Goal: Task Accomplishment & Management: Manage account settings

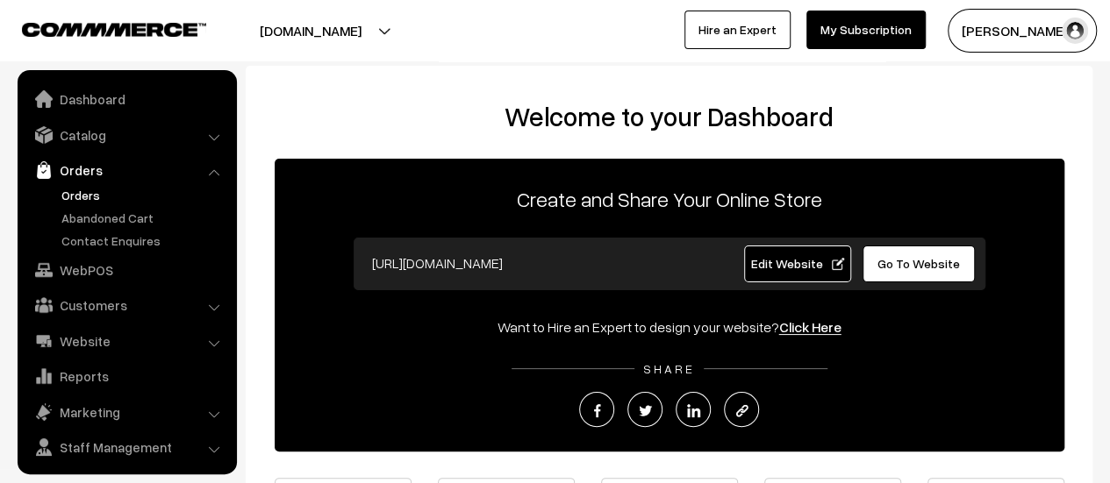
click at [83, 190] on link "Orders" at bounding box center [144, 195] width 174 height 18
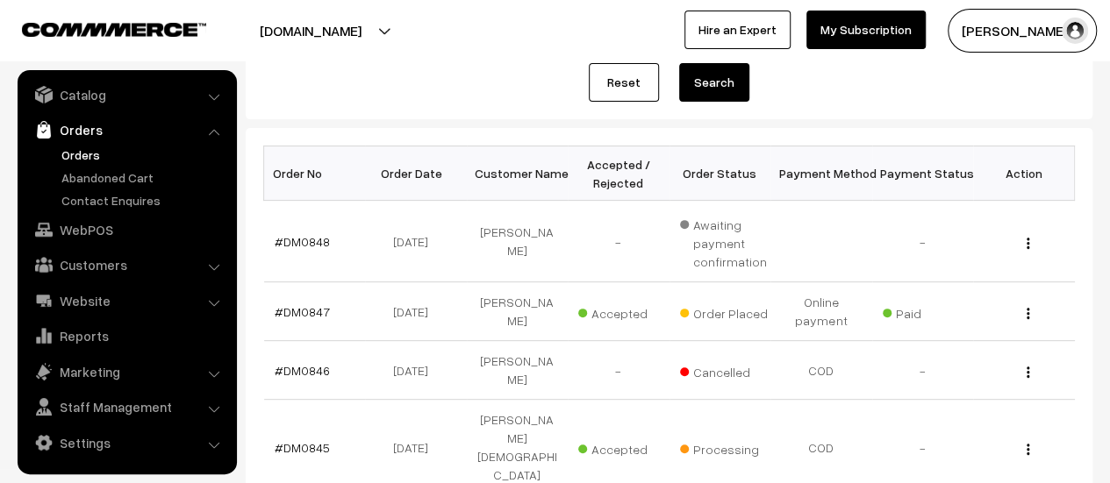
scroll to position [212, 0]
click at [295, 308] on link "#DM0847" at bounding box center [302, 311] width 55 height 15
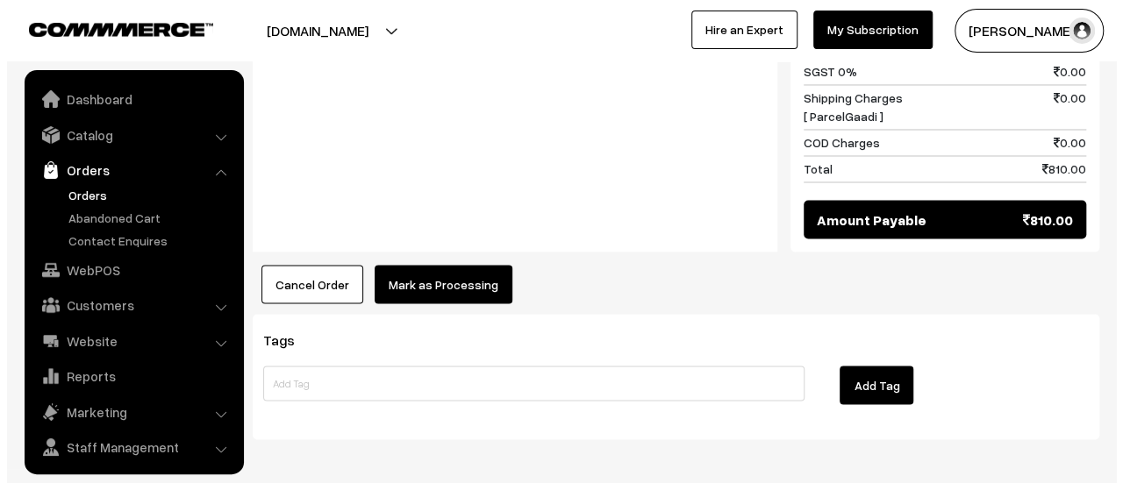
scroll to position [40, 0]
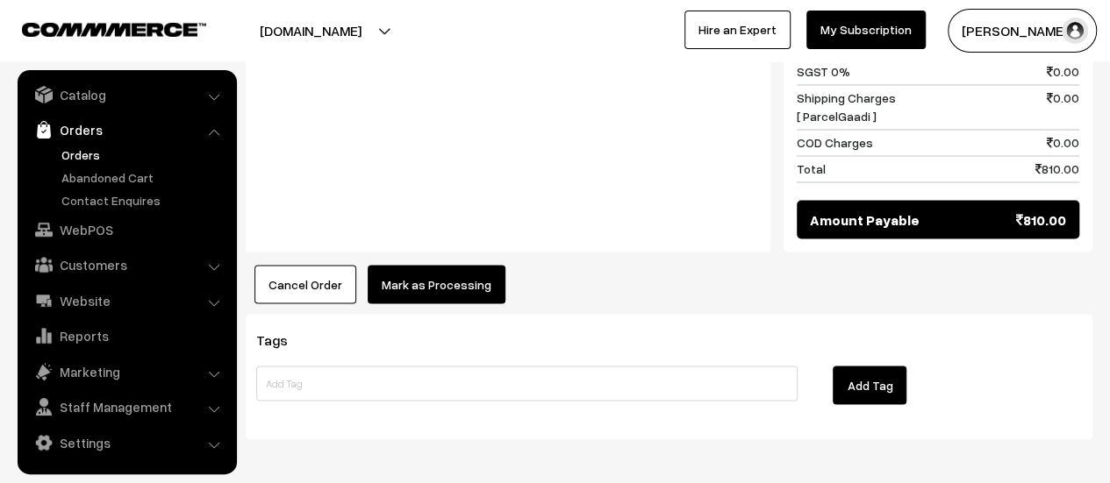
click at [462, 265] on button "Mark as Processing" at bounding box center [437, 284] width 138 height 39
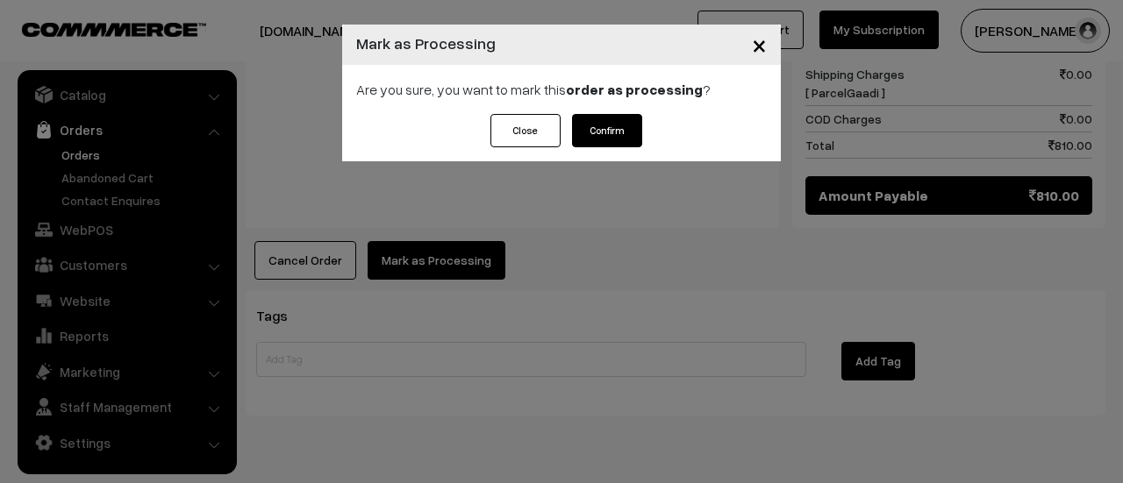
click at [607, 137] on button "Confirm" at bounding box center [607, 130] width 70 height 33
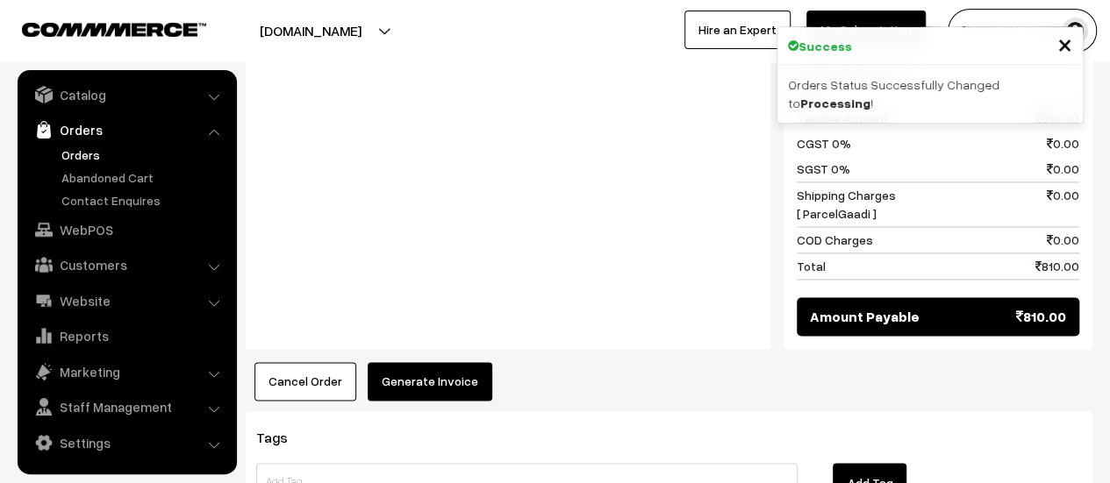
scroll to position [1338, 0]
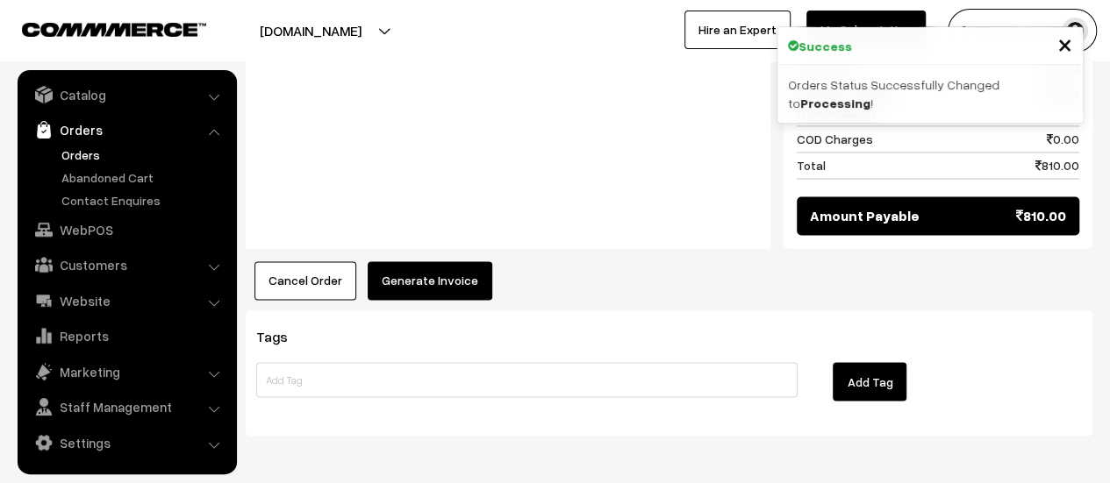
click at [437, 261] on button "Generate Invoice" at bounding box center [430, 280] width 125 height 39
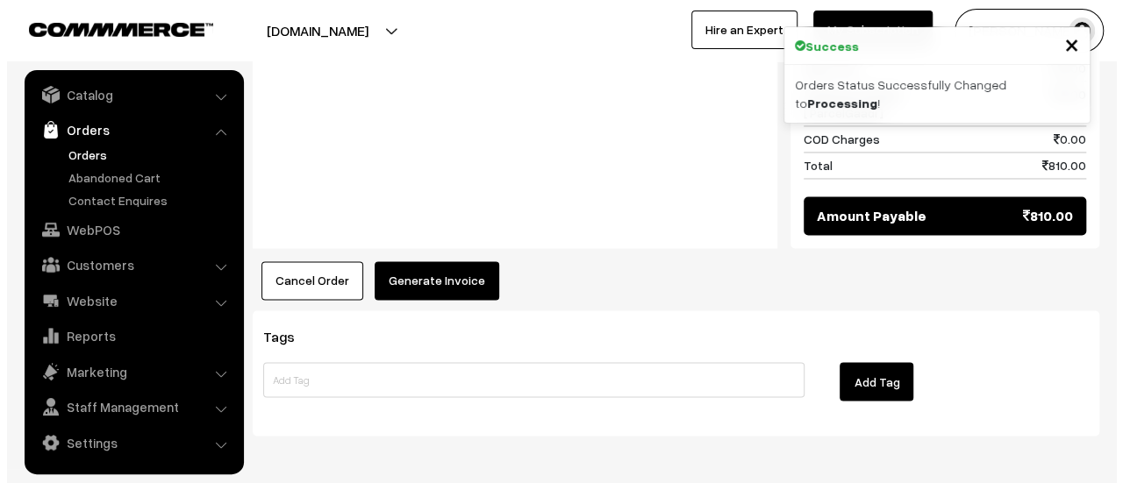
scroll to position [1341, 0]
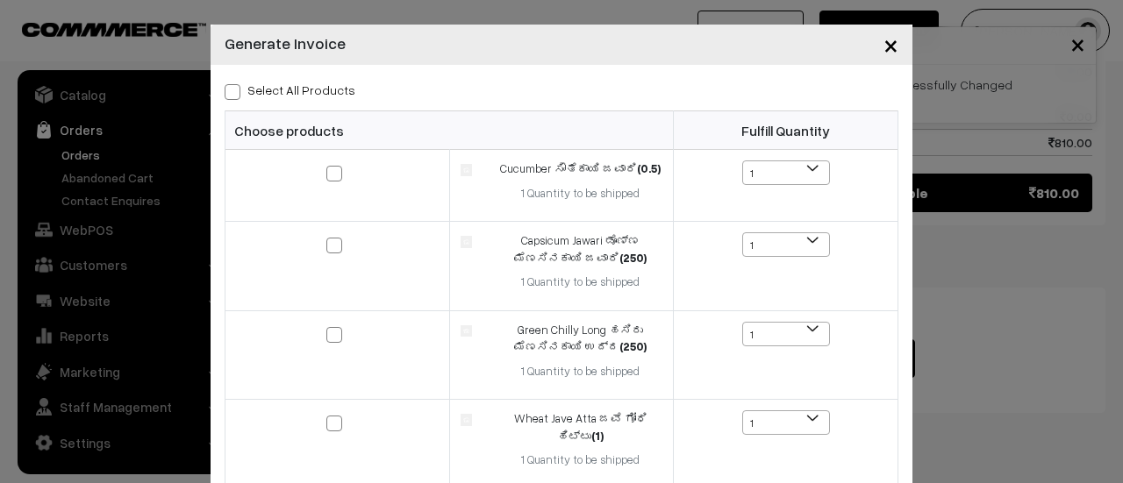
click at [225, 89] on span at bounding box center [233, 92] width 16 height 16
click at [225, 89] on input "Select All Products" at bounding box center [230, 88] width 11 height 11
checkbox input "true"
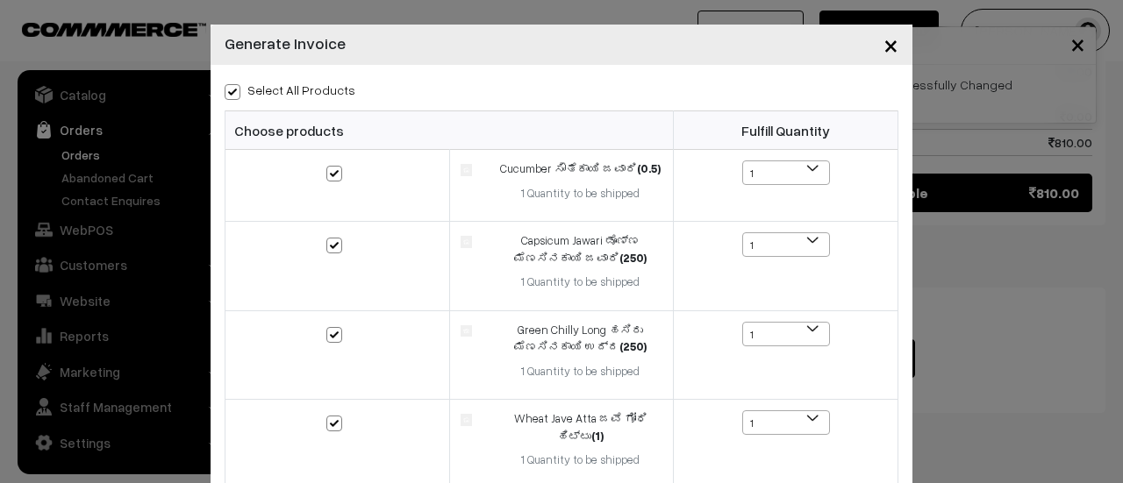
checkbox input "true"
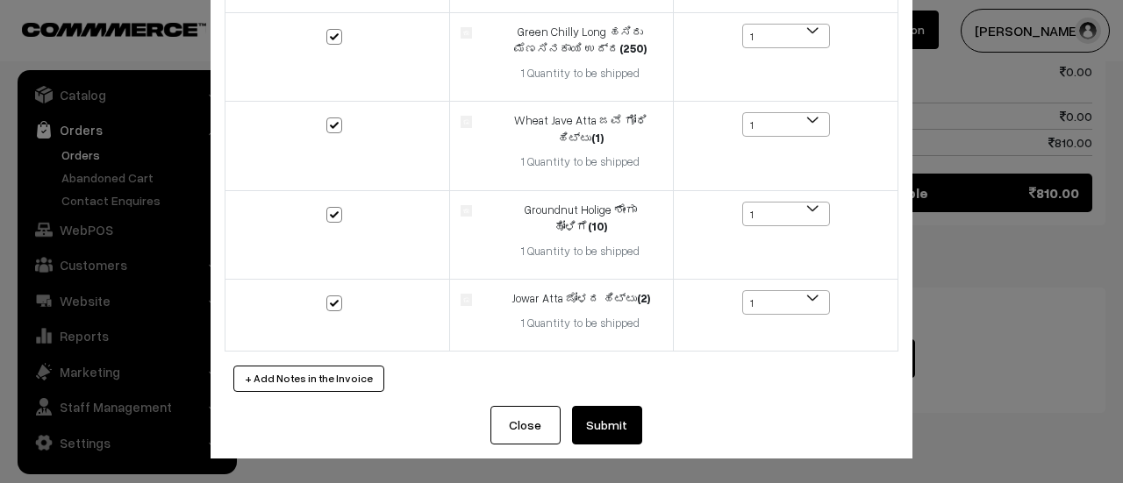
click at [607, 431] on button "Submit" at bounding box center [607, 425] width 70 height 39
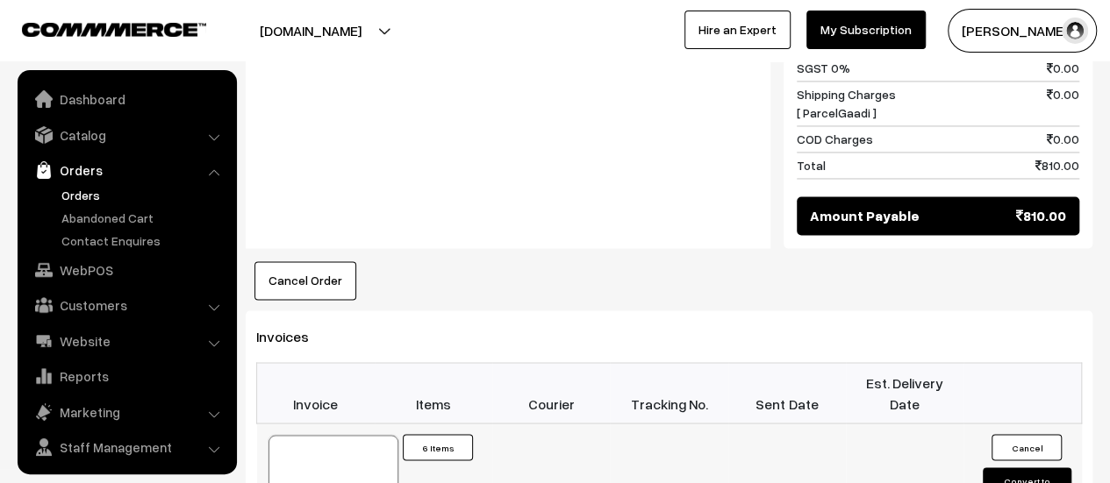
scroll to position [40, 0]
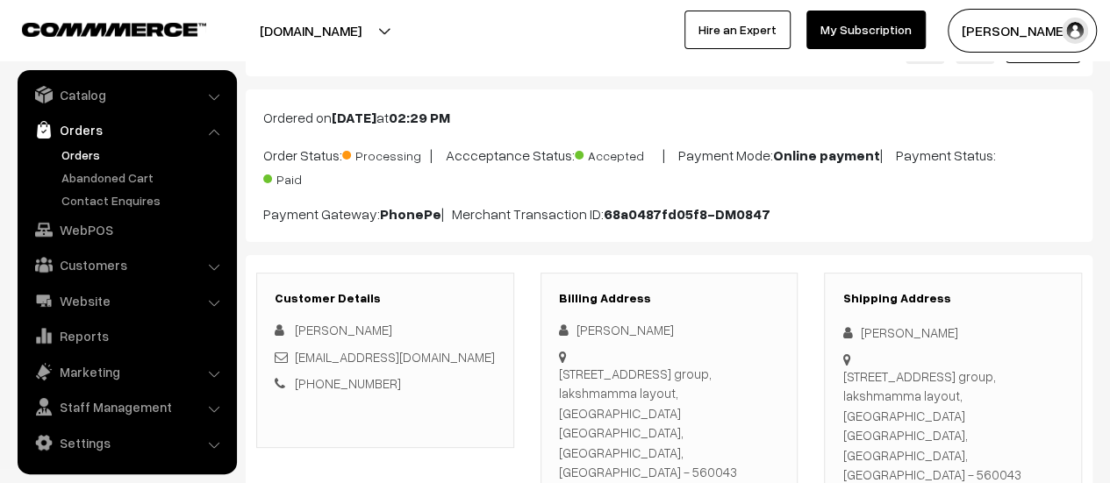
scroll to position [0, 0]
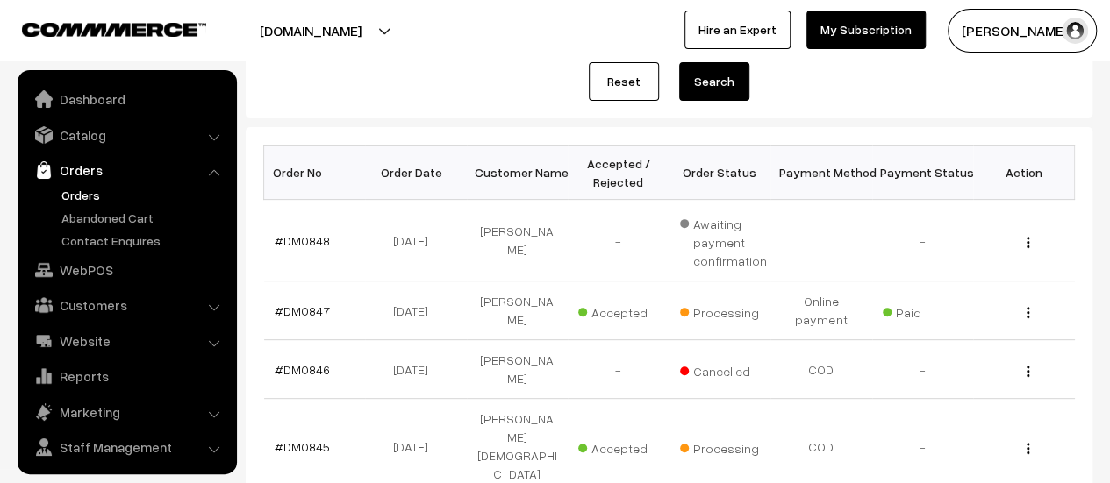
scroll to position [40, 0]
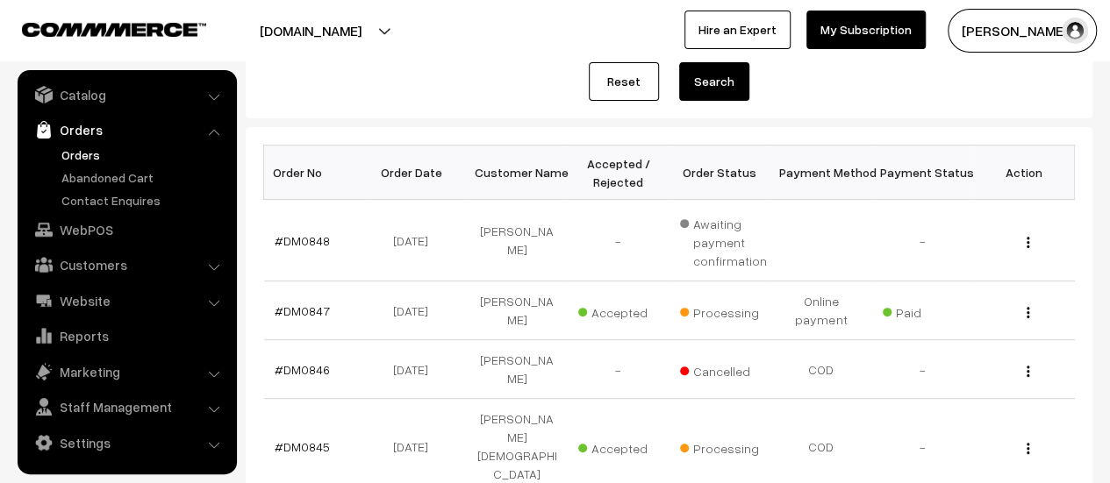
click at [82, 148] on link "Orders" at bounding box center [144, 155] width 174 height 18
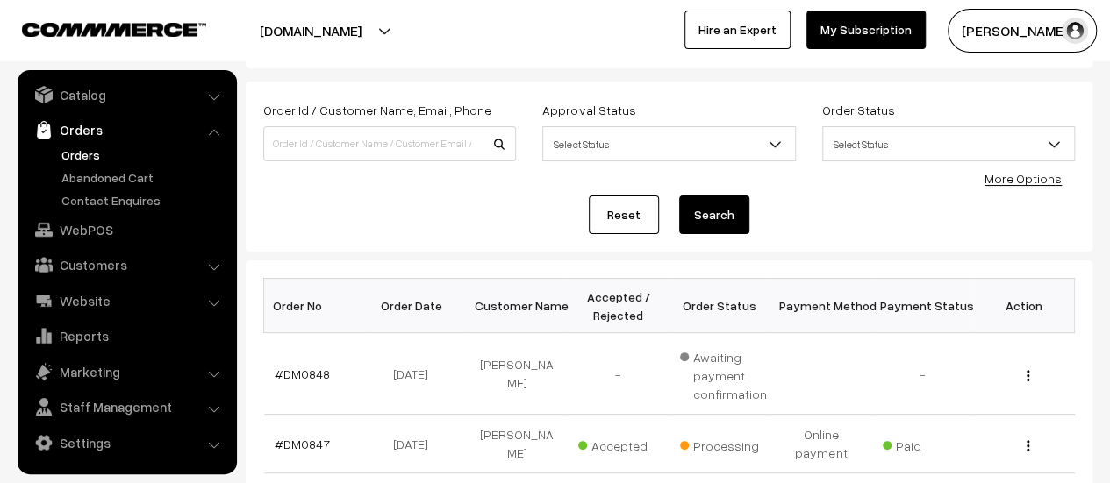
scroll to position [80, 0]
click at [281, 369] on link "#DM0848" at bounding box center [302, 373] width 55 height 15
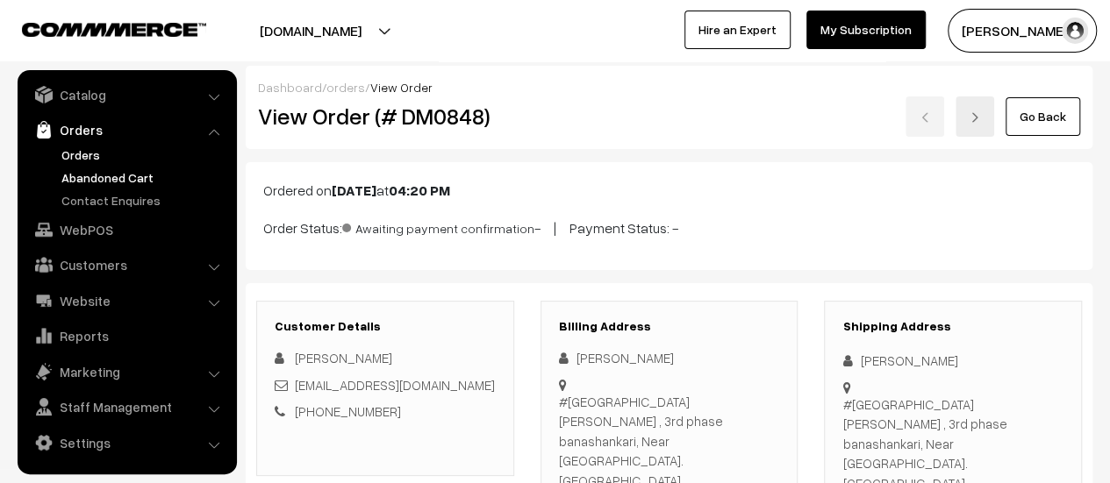
click at [95, 172] on link "Abandoned Cart" at bounding box center [144, 177] width 174 height 18
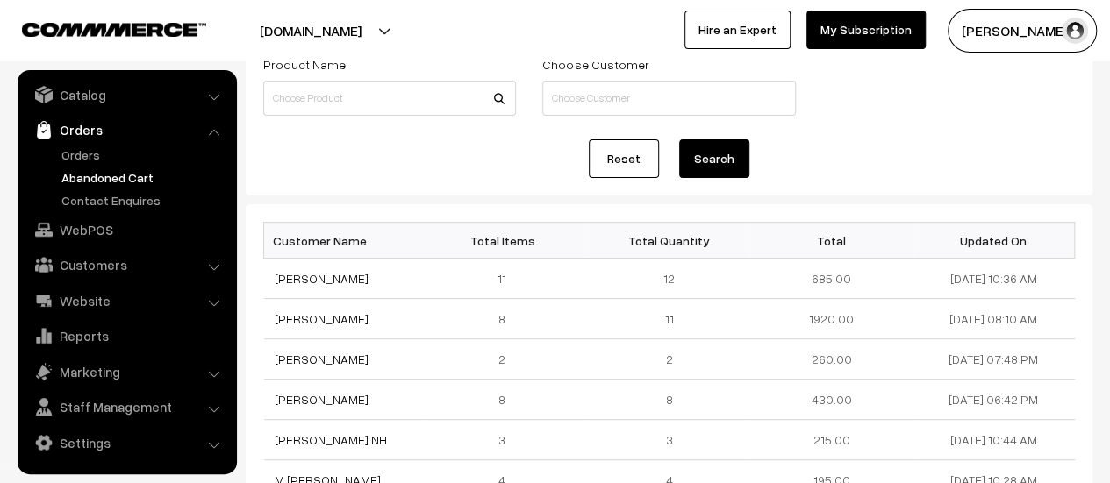
scroll to position [130, 0]
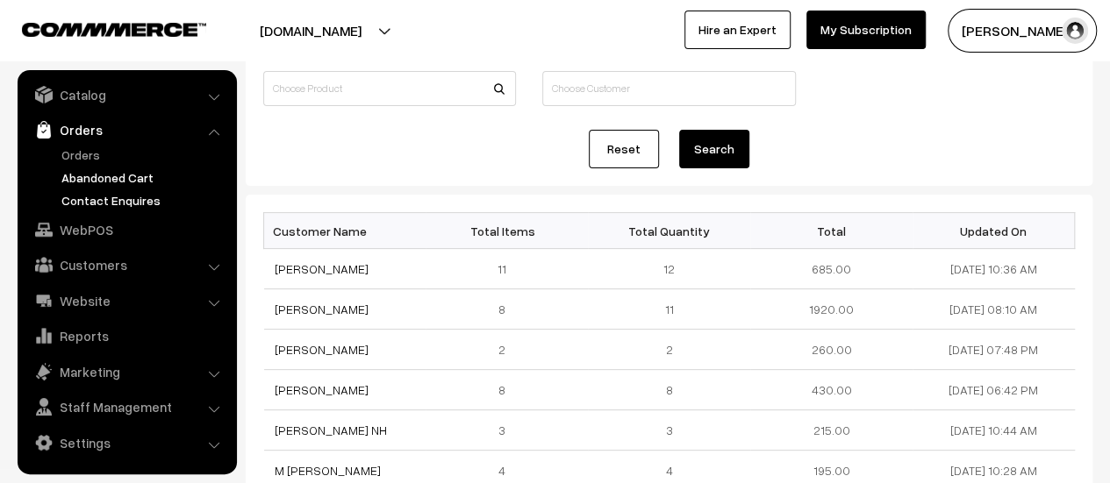
click at [131, 197] on link "Contact Enquires" at bounding box center [144, 200] width 174 height 18
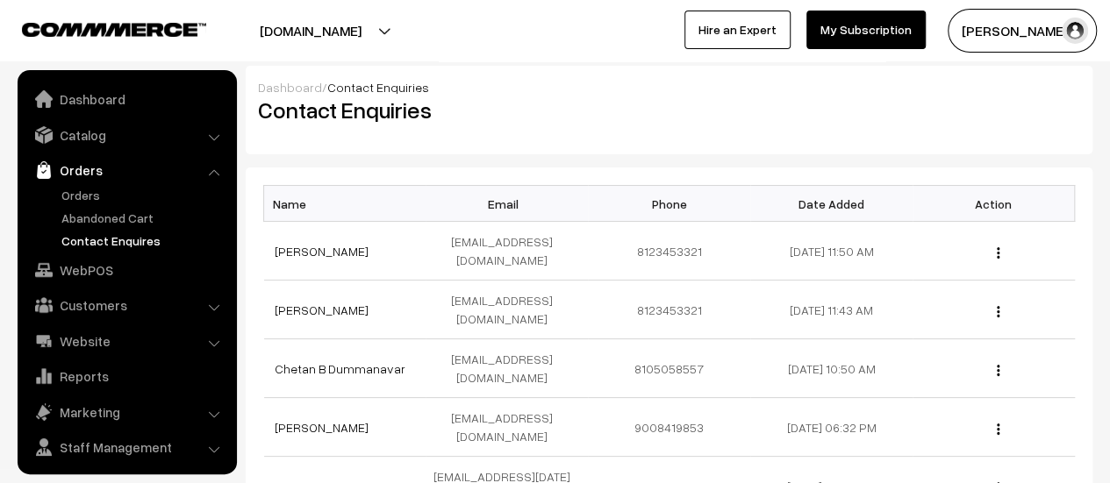
scroll to position [40, 0]
